Goal: Find specific page/section: Find specific page/section

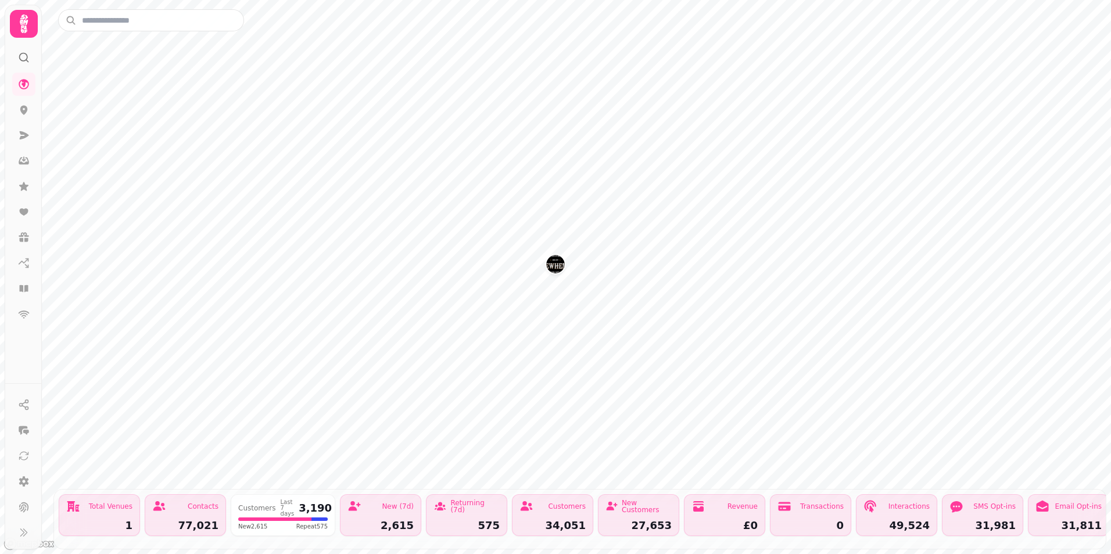
click at [553, 265] on img "Brewhemia" at bounding box center [555, 264] width 18 height 18
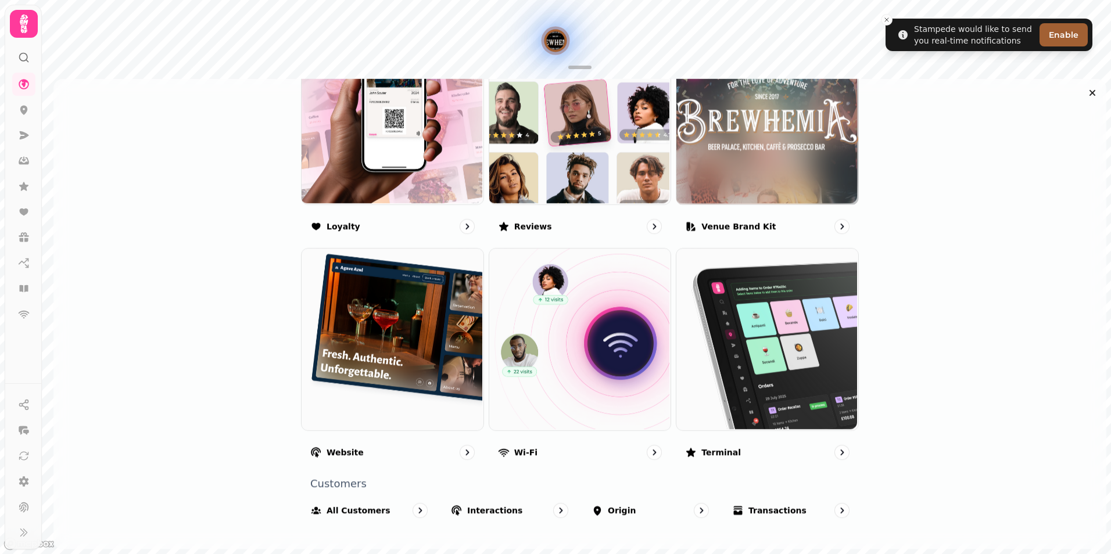
scroll to position [738, 0]
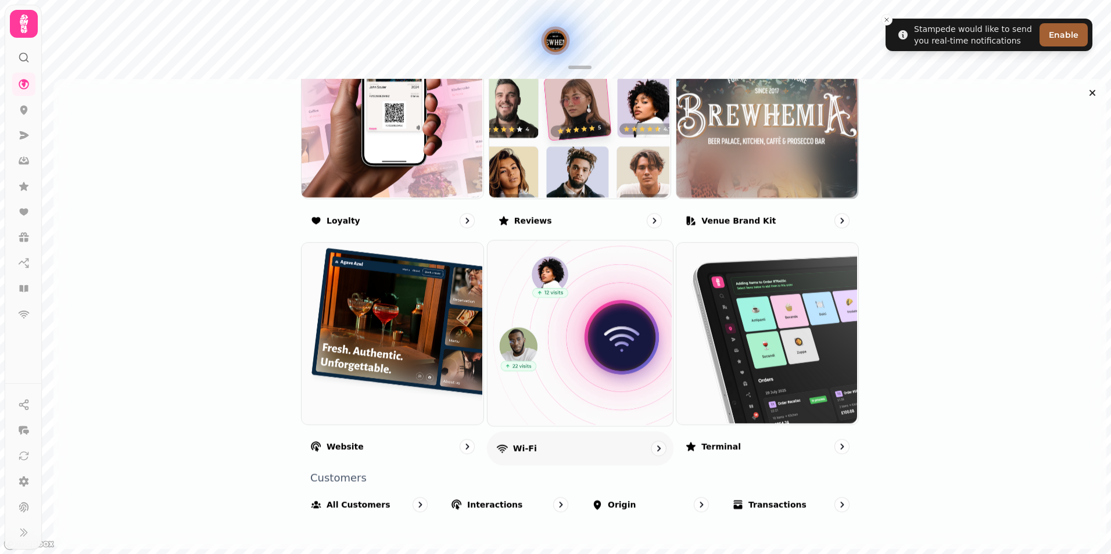
click at [513, 449] on p "Wi-Fi" at bounding box center [525, 449] width 24 height 12
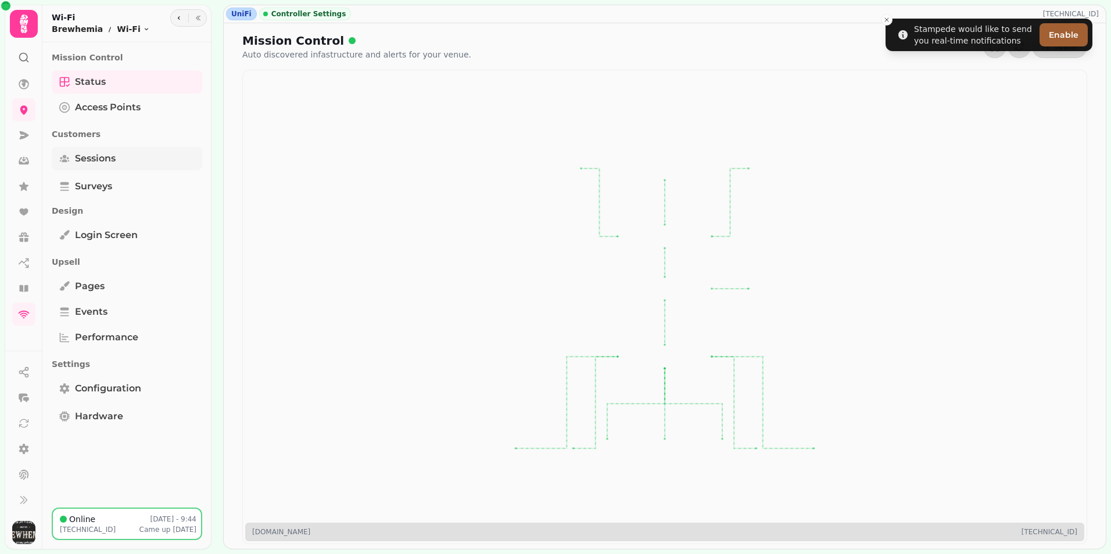
click at [80, 165] on span "Sessions" at bounding box center [95, 159] width 41 height 14
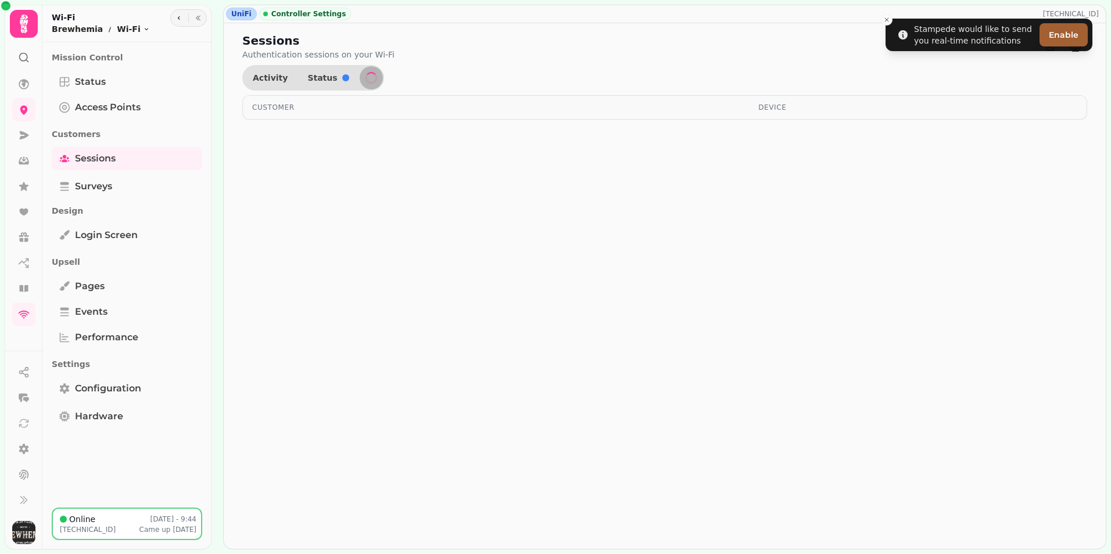
select select "**"
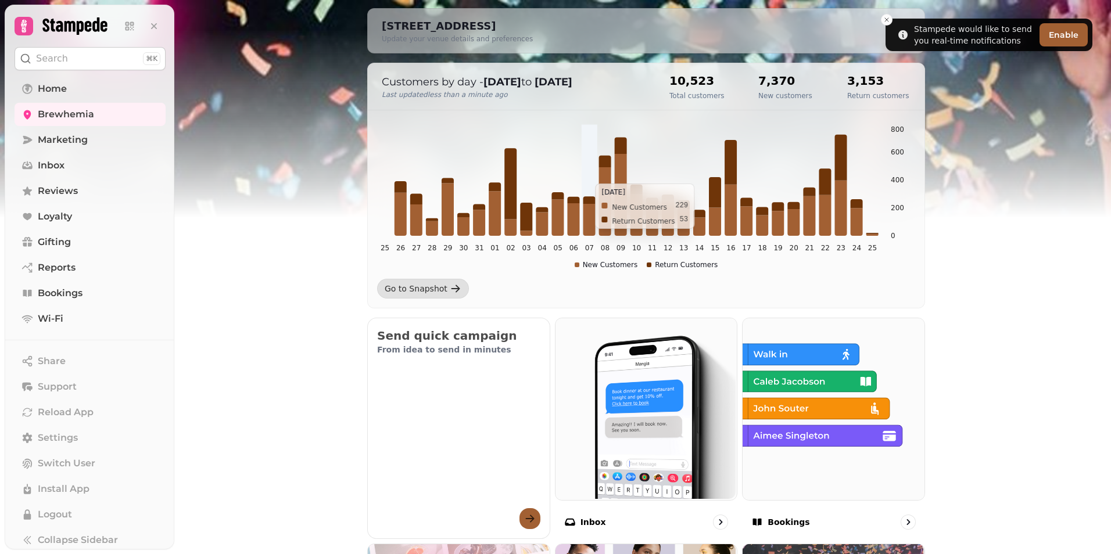
scroll to position [103, 0]
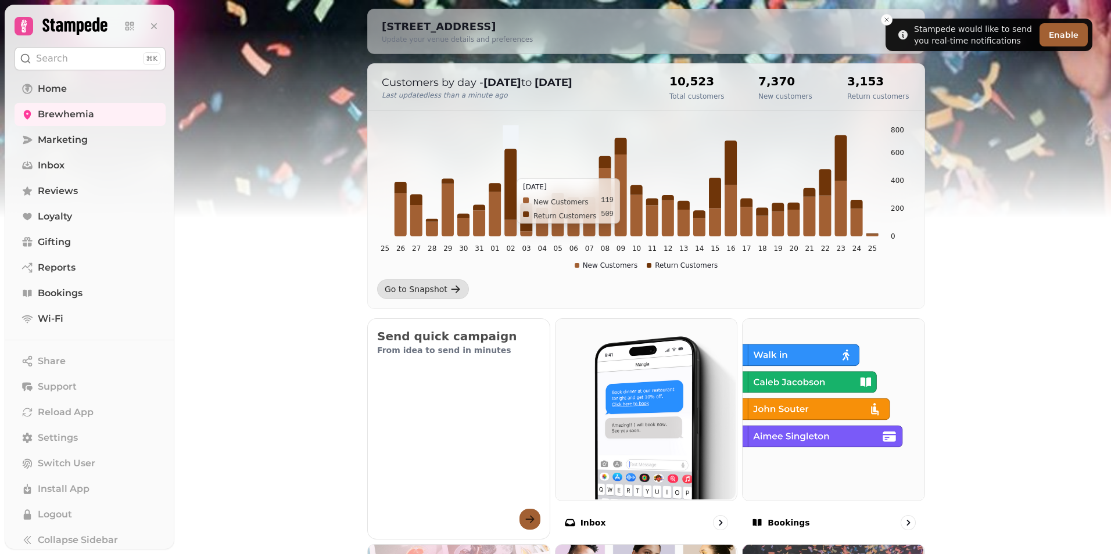
click at [510, 173] on icon at bounding box center [511, 184] width 12 height 71
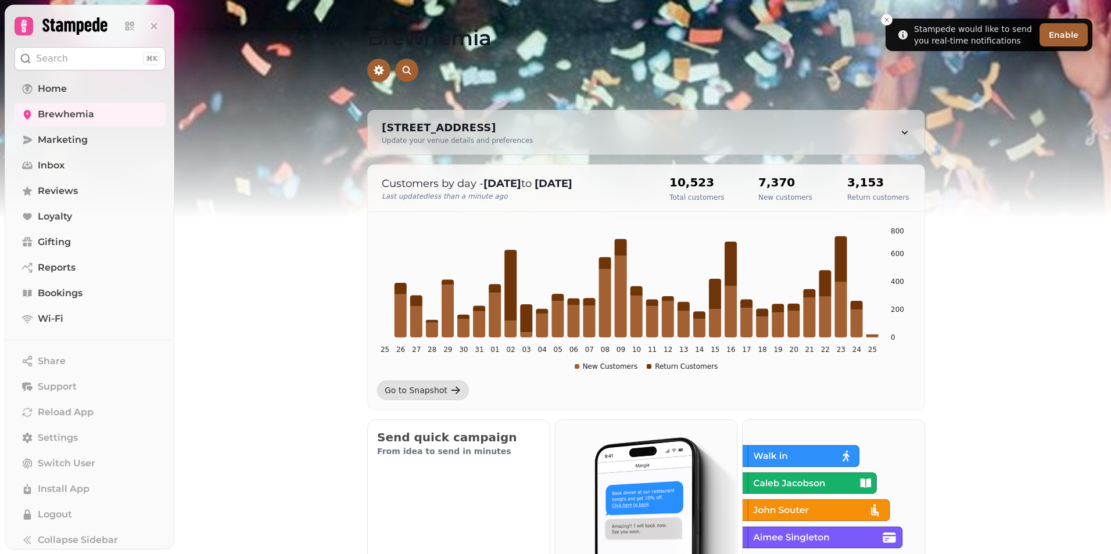
scroll to position [0, 0]
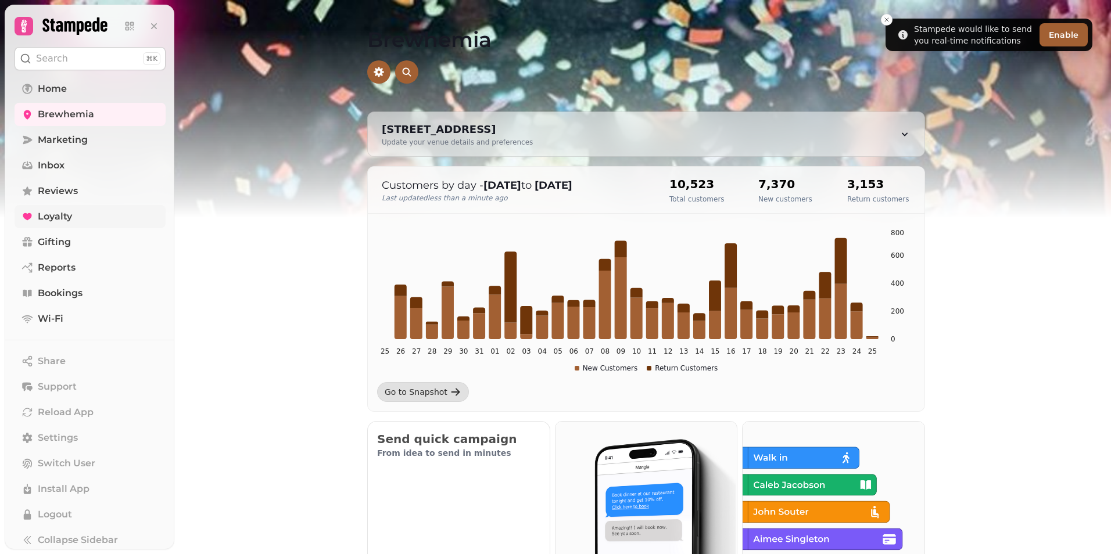
click at [65, 227] on link "Loyalty" at bounding box center [90, 216] width 151 height 23
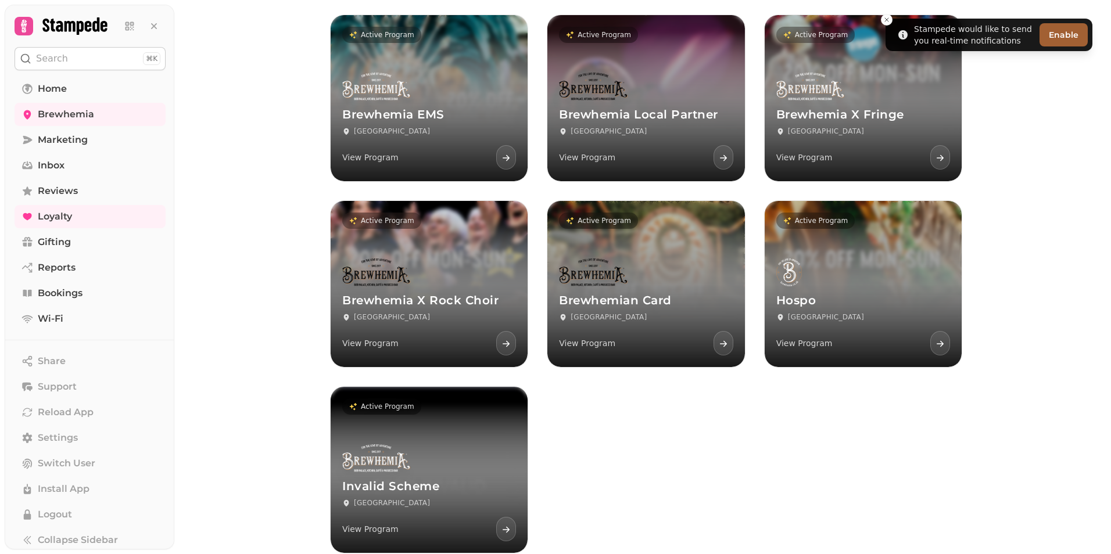
scroll to position [116, 0]
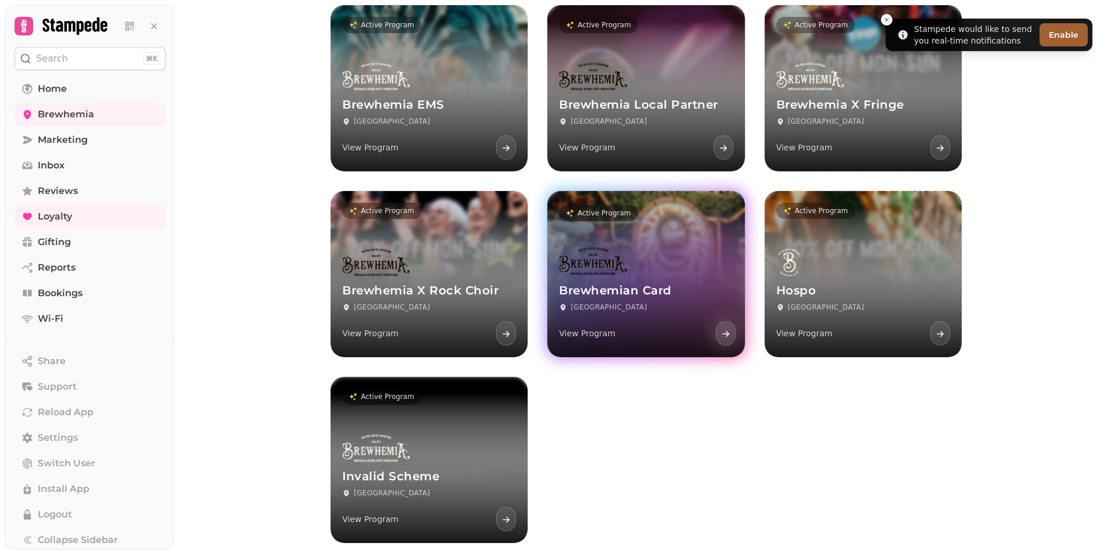
click at [598, 281] on div at bounding box center [593, 286] width 68 height 19
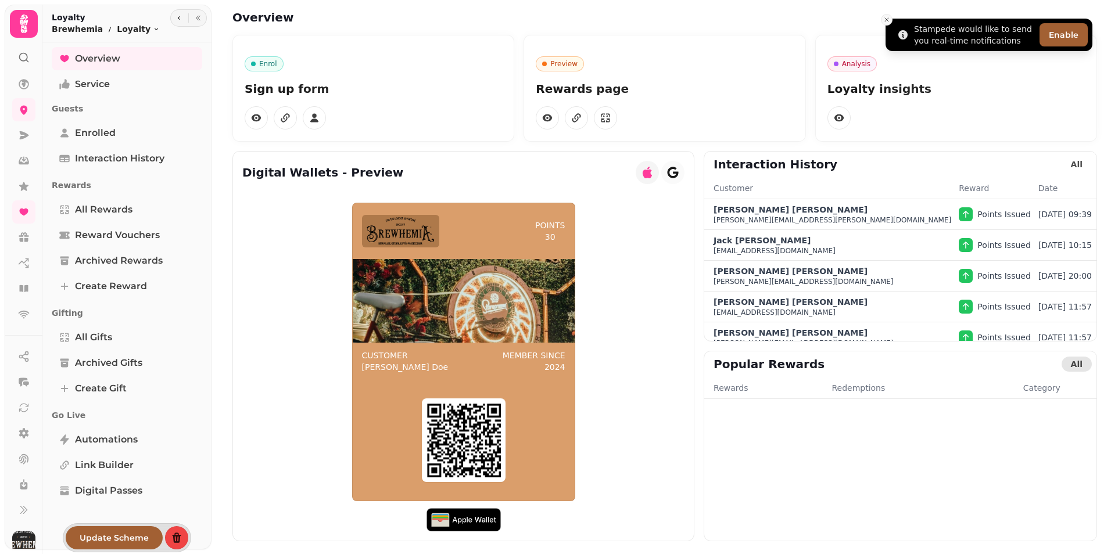
click at [889, 20] on icon "Close toast" at bounding box center [886, 19] width 7 height 7
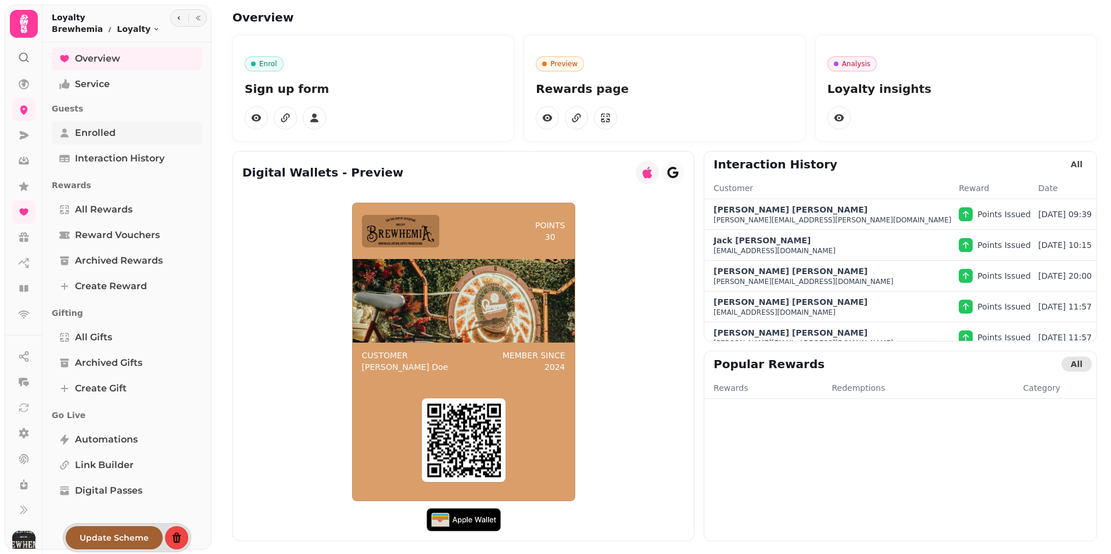
click at [99, 130] on span "Enrolled" at bounding box center [95, 133] width 41 height 14
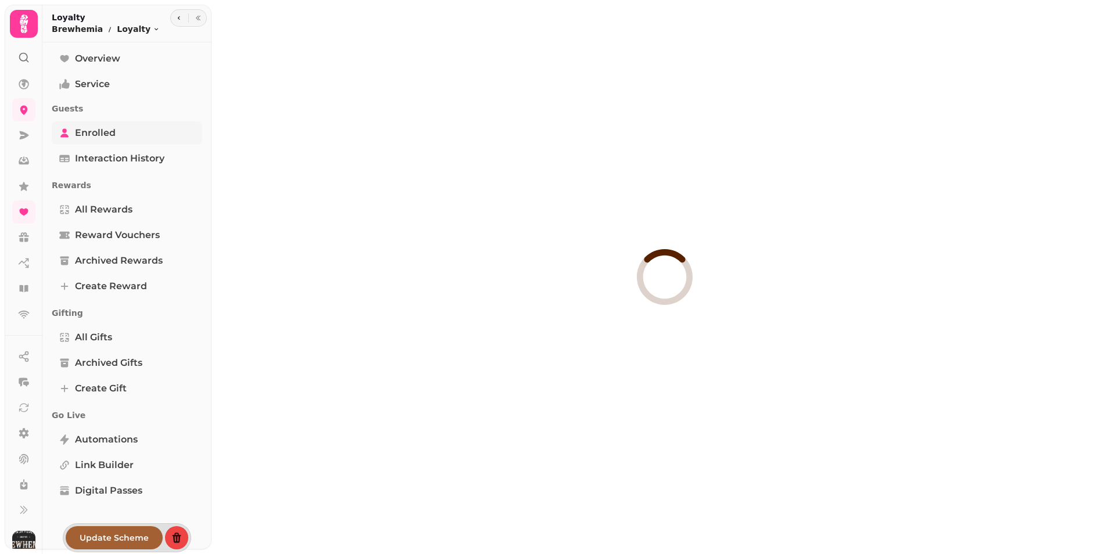
select select "**"
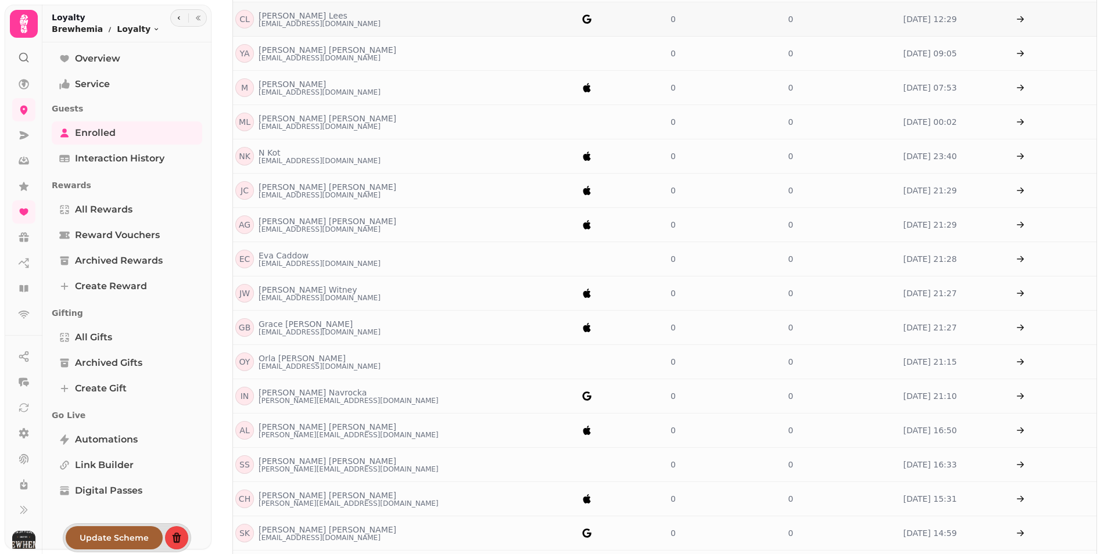
scroll to position [467, 0]
